Goal: Task Accomplishment & Management: Use online tool/utility

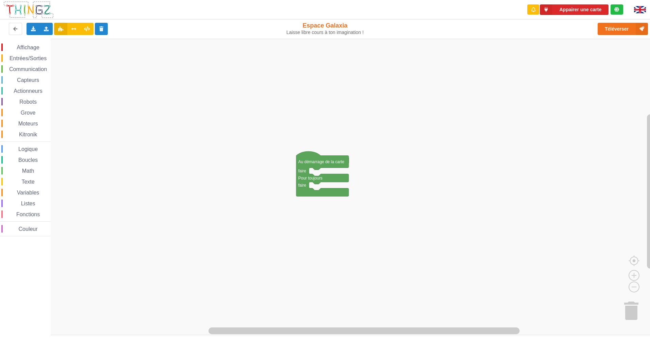
click at [0, 340] on html "Appairer une carte Exporter l'assemblage de blocs Exporter l'assemblage de bloc…" at bounding box center [325, 170] width 650 height 340
click at [565, 10] on button "Appairer une carte" at bounding box center [574, 9] width 69 height 11
click at [556, 12] on button "Appairer une carte" at bounding box center [574, 9] width 69 height 11
click at [36, 104] on span "Robots" at bounding box center [27, 102] width 19 height 6
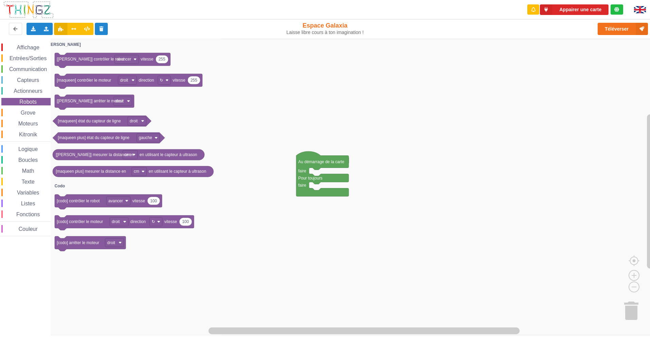
click at [28, 113] on span "Grove" at bounding box center [28, 113] width 17 height 6
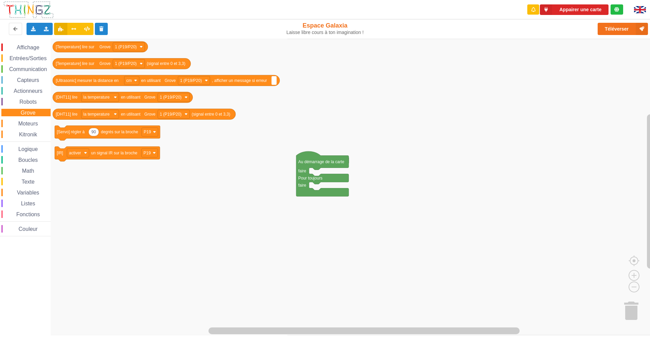
click at [30, 104] on span "Robots" at bounding box center [27, 102] width 19 height 6
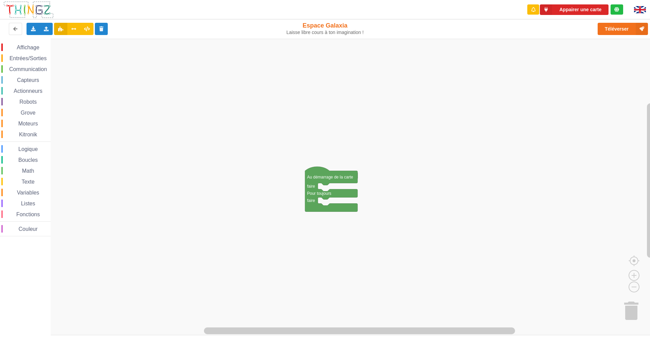
click at [336, 340] on html "Appairer une carte Exporter l'assemblage de blocs Exporter l'assemblage de bloc…" at bounding box center [325, 170] width 650 height 340
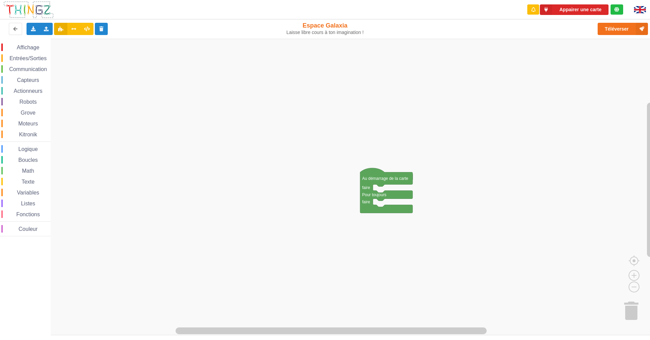
click at [39, 137] on div "Kitronik" at bounding box center [25, 134] width 49 height 7
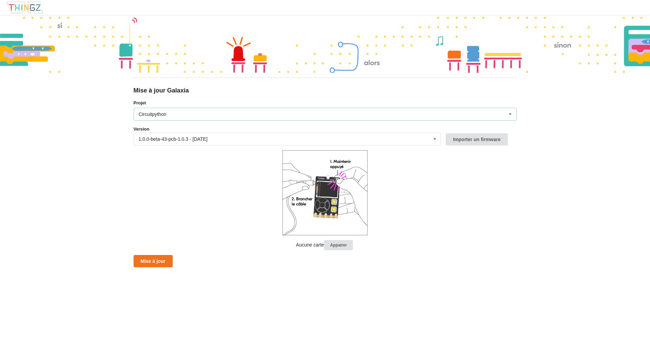
click at [512, 114] on icon at bounding box center [510, 114] width 10 height 13
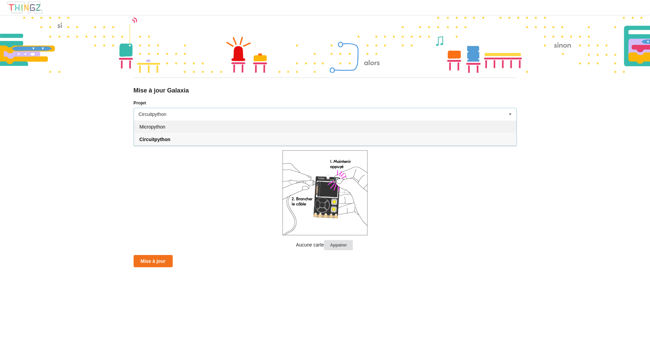
click at [171, 129] on div "Micropython" at bounding box center [325, 126] width 382 height 13
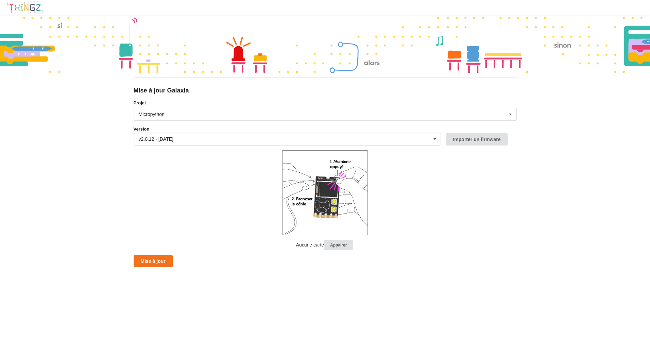
click at [505, 237] on form "Projet Micropython Micropython Circuitpython Version v2.0.12 - 26/09/2025 v2.0.…" at bounding box center [325, 184] width 383 height 168
click at [329, 243] on button "Appairer" at bounding box center [338, 245] width 29 height 11
click at [336, 242] on button "Appairer" at bounding box center [338, 245] width 29 height 11
click at [327, 245] on button "Appairer" at bounding box center [338, 245] width 29 height 11
click at [331, 241] on button "Appairer" at bounding box center [338, 245] width 29 height 11
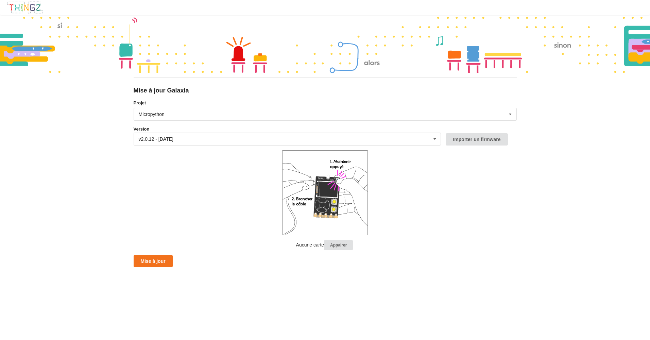
click at [149, 252] on form "Projet Micropython Micropython Circuitpython Version v2.0.12 - 26/09/2025 v2.0.…" at bounding box center [325, 184] width 383 height 168
click at [150, 258] on button "Mise à jour" at bounding box center [153, 261] width 39 height 12
click at [330, 244] on button "Appairer" at bounding box center [338, 245] width 29 height 11
click at [168, 67] on div at bounding box center [325, 44] width 650 height 58
click at [472, 115] on div "Micropython Micropython Circuitpython" at bounding box center [325, 114] width 383 height 13
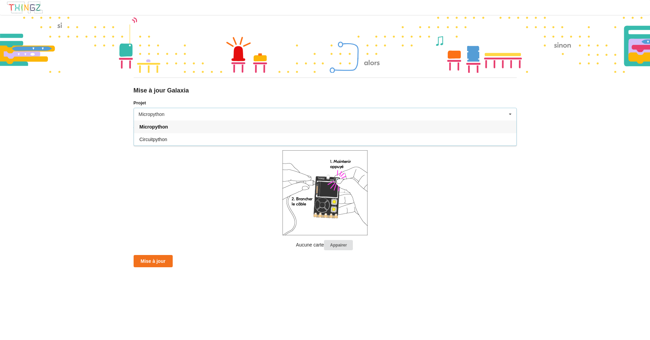
click at [464, 126] on div "Micropython" at bounding box center [325, 126] width 382 height 13
click at [24, 41] on div at bounding box center [325, 44] width 650 height 58
click at [197, 140] on div "v2.0.12 - 26/09/2025 v2.0.12 - 26/09/2025 v2.0.11 - 22/09/2025 v2.0.10 - 15/09/…" at bounding box center [288, 139] width 308 height 13
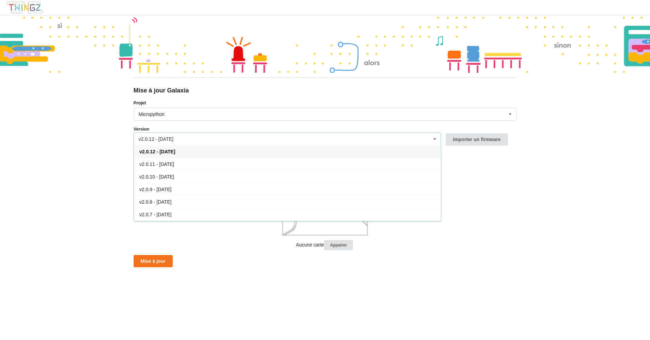
click at [197, 140] on div "v2.0.12 - 26/09/2025 v2.0.12 - 26/09/2025 v2.0.11 - 22/09/2025 v2.0.10 - 15/09/…" at bounding box center [288, 139] width 308 height 13
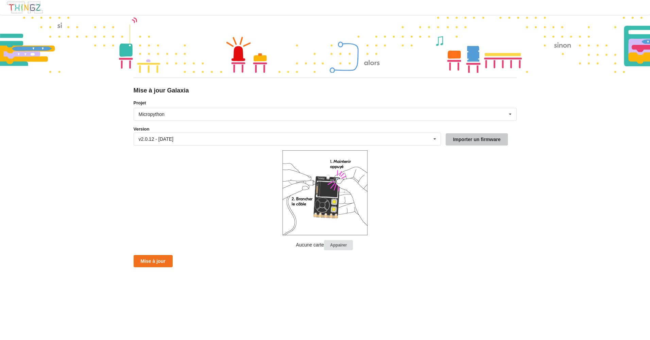
click at [499, 137] on button "Importer un firmware" at bounding box center [477, 139] width 62 height 12
click at [163, 219] on form "Projet Micropython Micropython Circuitpython Version v2.0.12 - 26/09/2025 v2.0.…" at bounding box center [325, 184] width 383 height 168
click at [330, 240] on button "Appairer" at bounding box center [338, 245] width 29 height 11
click at [33, 9] on img at bounding box center [24, 7] width 37 height 13
click at [511, 113] on icon at bounding box center [510, 114] width 10 height 13
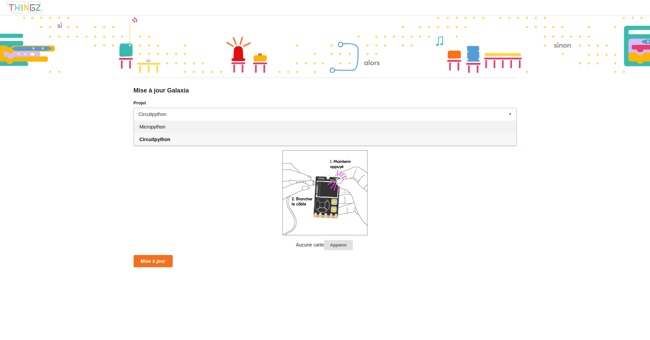
click at [485, 126] on div "Micropython" at bounding box center [325, 126] width 382 height 13
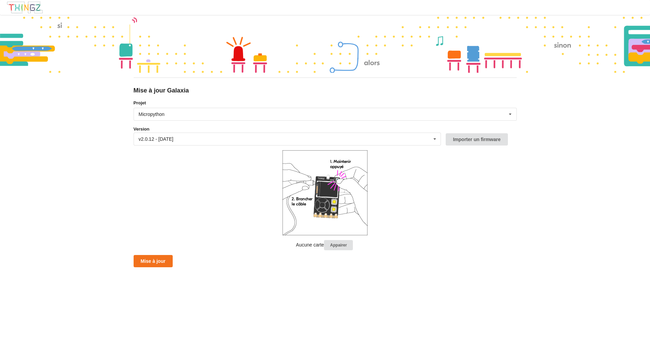
click at [570, 47] on div at bounding box center [325, 44] width 650 height 58
click at [647, 52] on div at bounding box center [325, 44] width 650 height 58
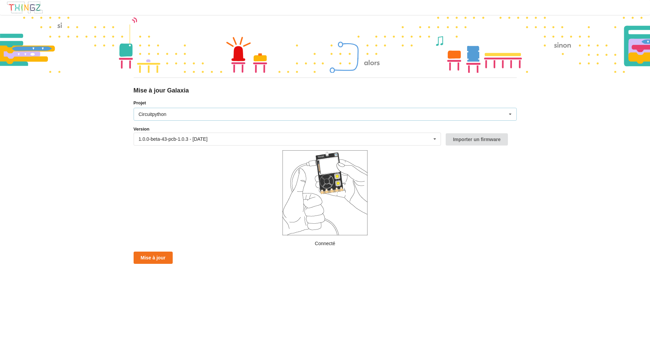
click at [501, 116] on div "Circuitpython Micropython Circuitpython" at bounding box center [325, 114] width 383 height 13
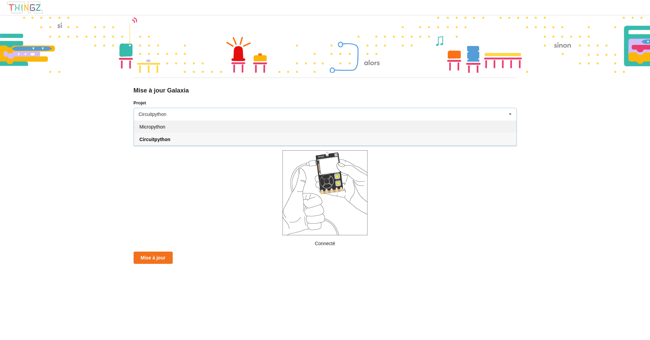
click at [472, 132] on div "Micropython" at bounding box center [325, 126] width 382 height 13
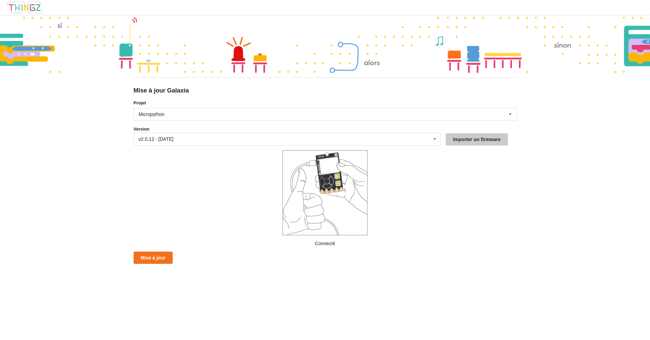
click at [484, 137] on button "Importer un firmware" at bounding box center [477, 139] width 62 height 12
click at [148, 255] on button "Mise à jour" at bounding box center [153, 258] width 39 height 12
